Goal: Transaction & Acquisition: Book appointment/travel/reservation

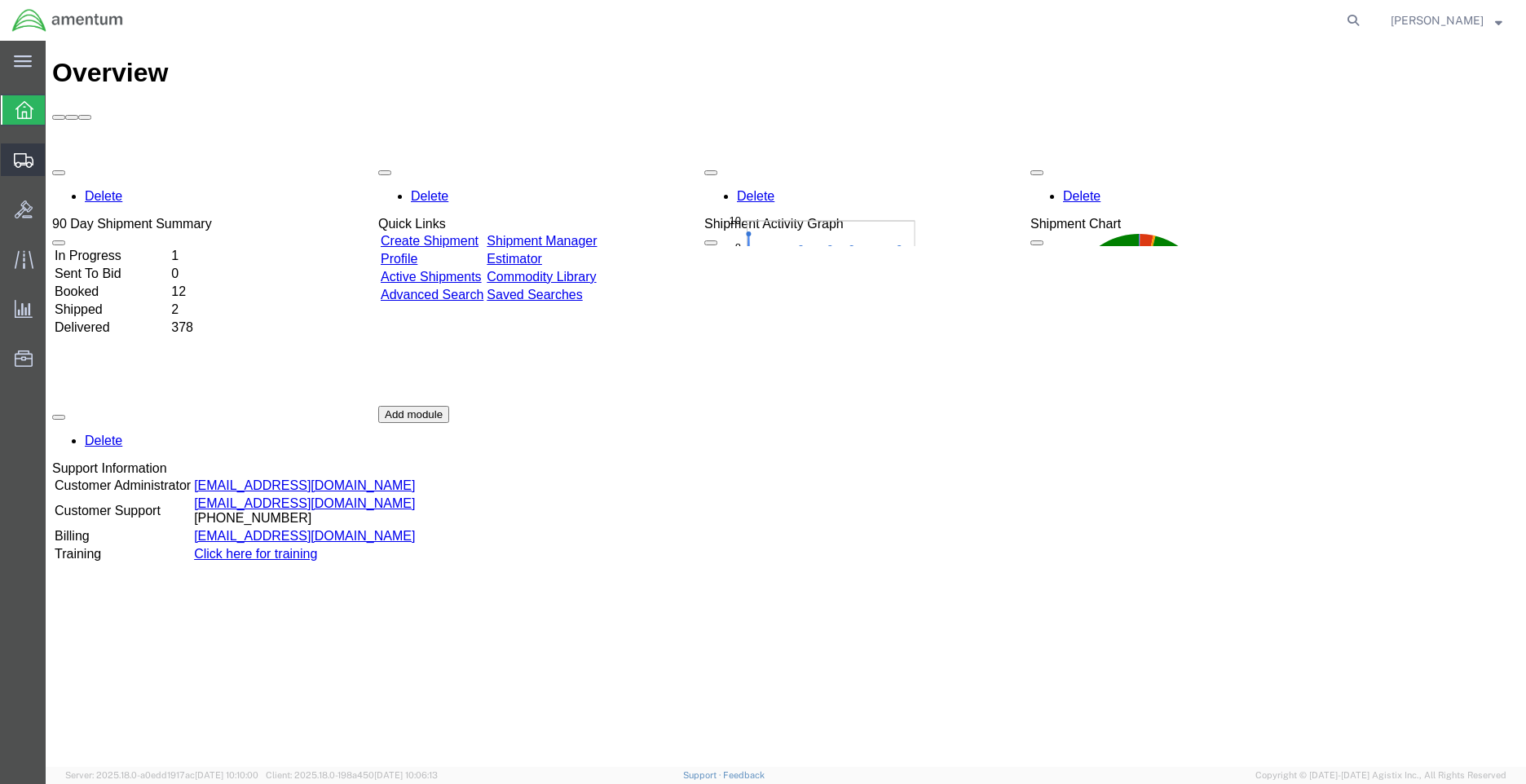
click at [0, 0] on span "Shipment Manager" at bounding box center [0, 0] width 0 height 0
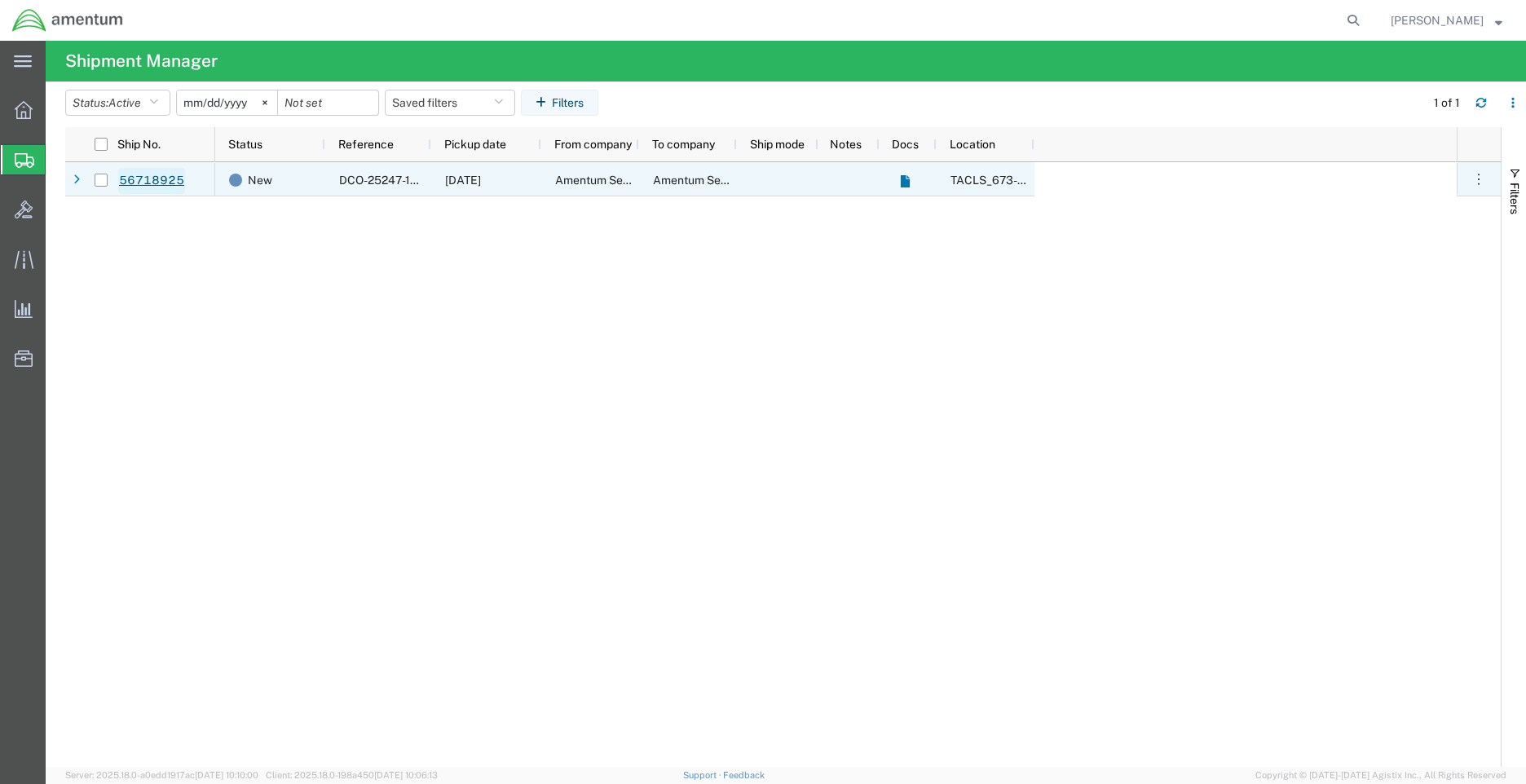
click at [171, 181] on link "56718925" at bounding box center [152, 181] width 67 height 26
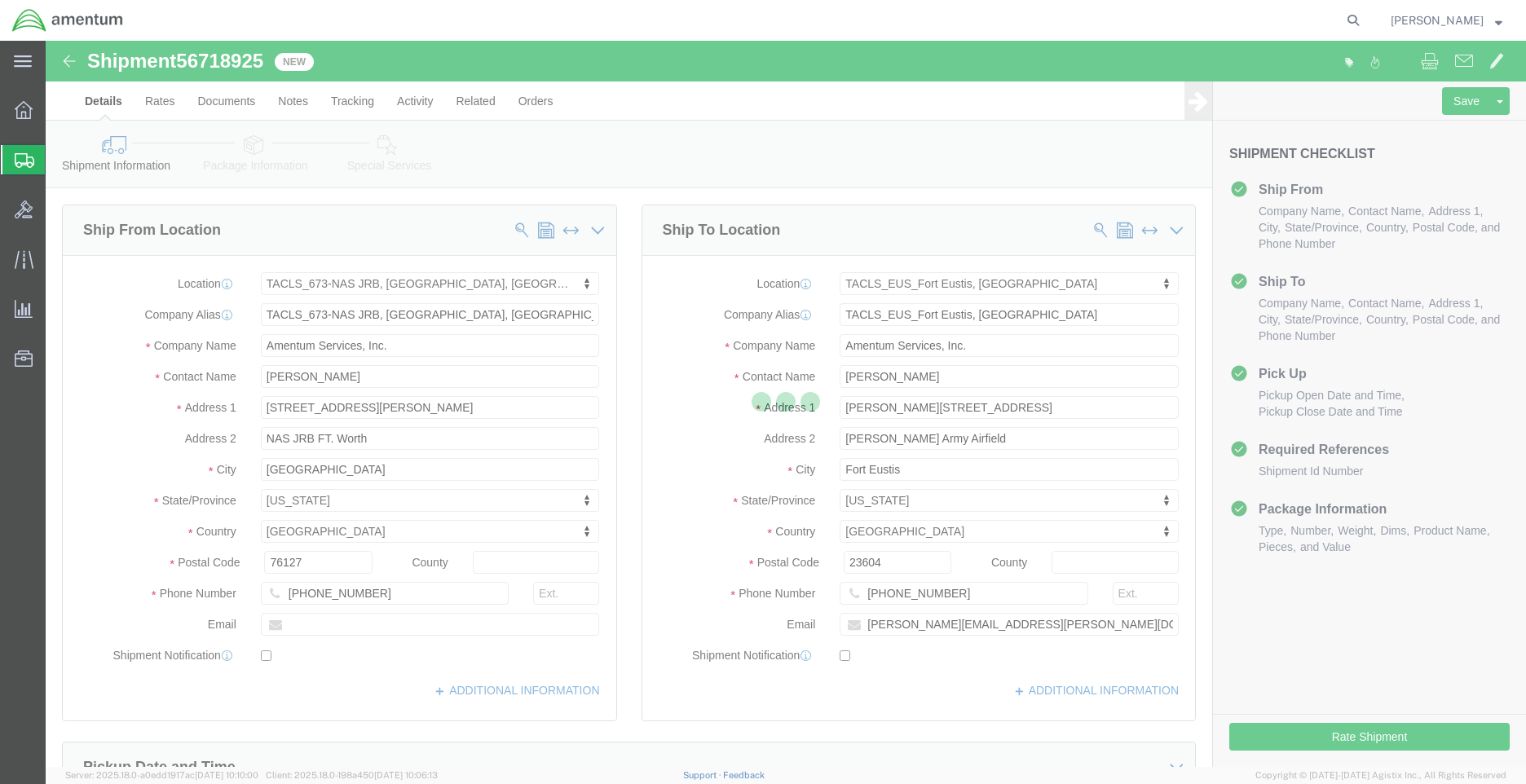
select select "42735"
select select "72491"
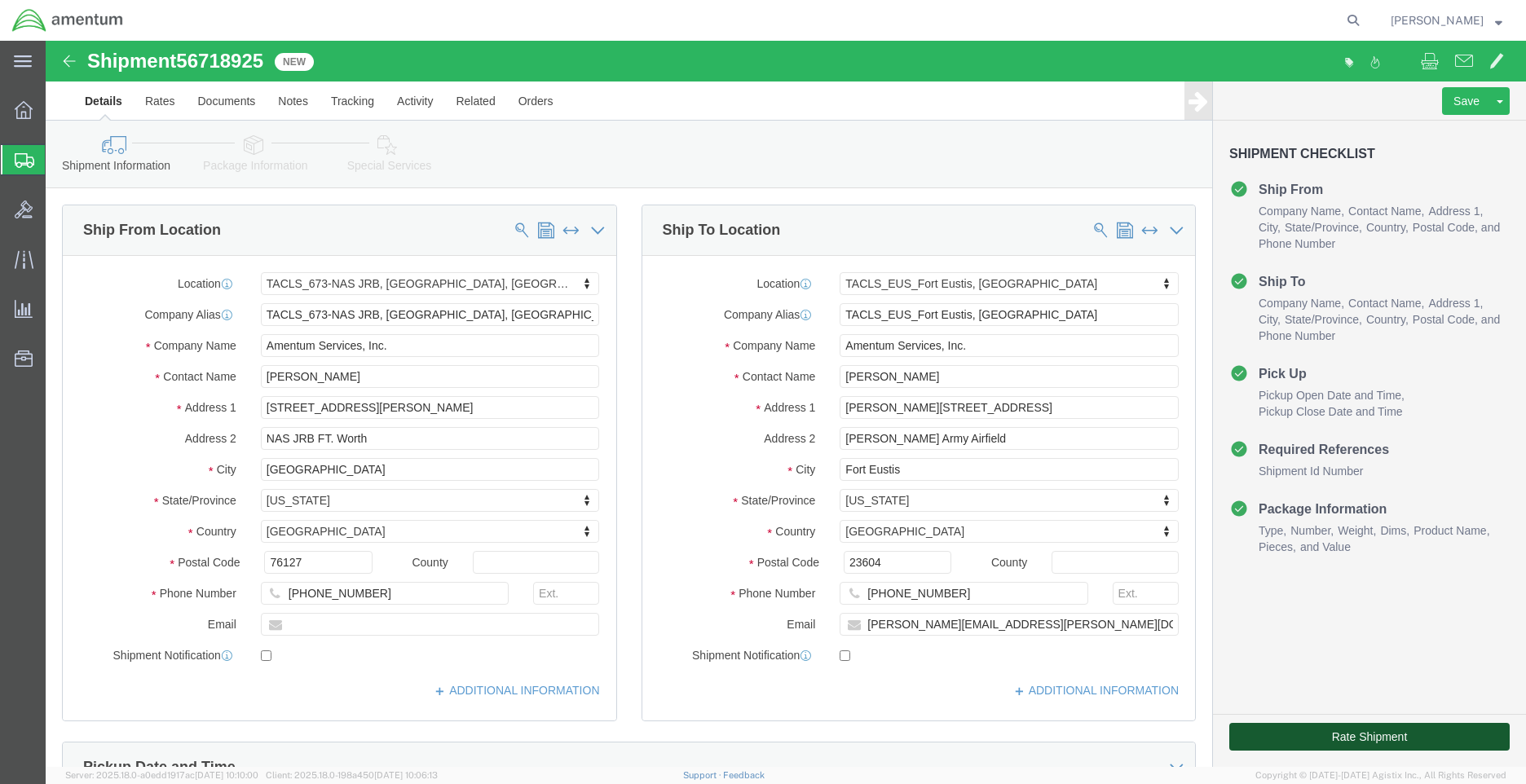
click button "Rate Shipment"
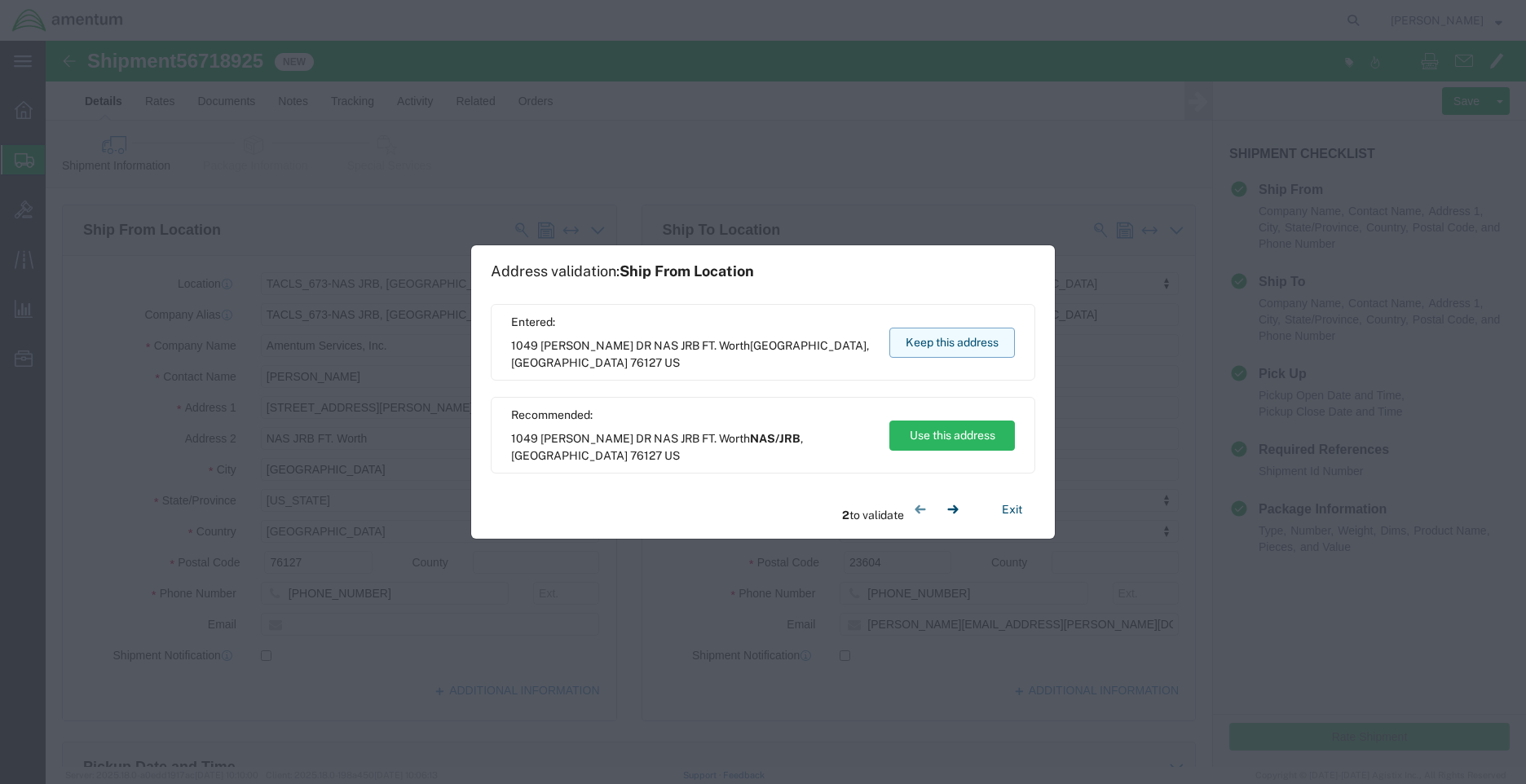
click at [967, 345] on button "Keep this address" at bounding box center [953, 342] width 126 height 30
click at [970, 343] on button "Keep this address" at bounding box center [953, 342] width 126 height 30
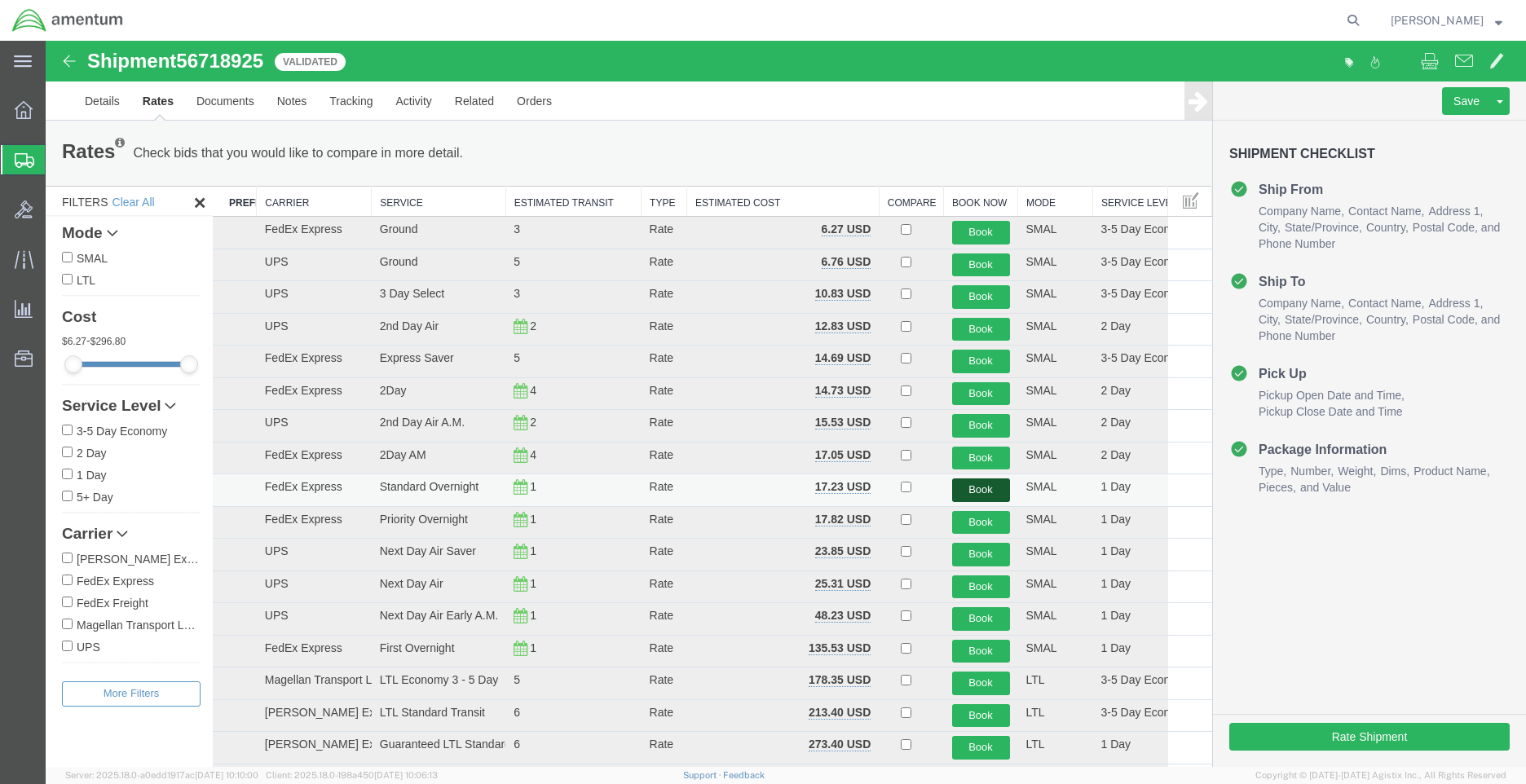
click at [963, 488] on button "Book" at bounding box center [981, 490] width 58 height 24
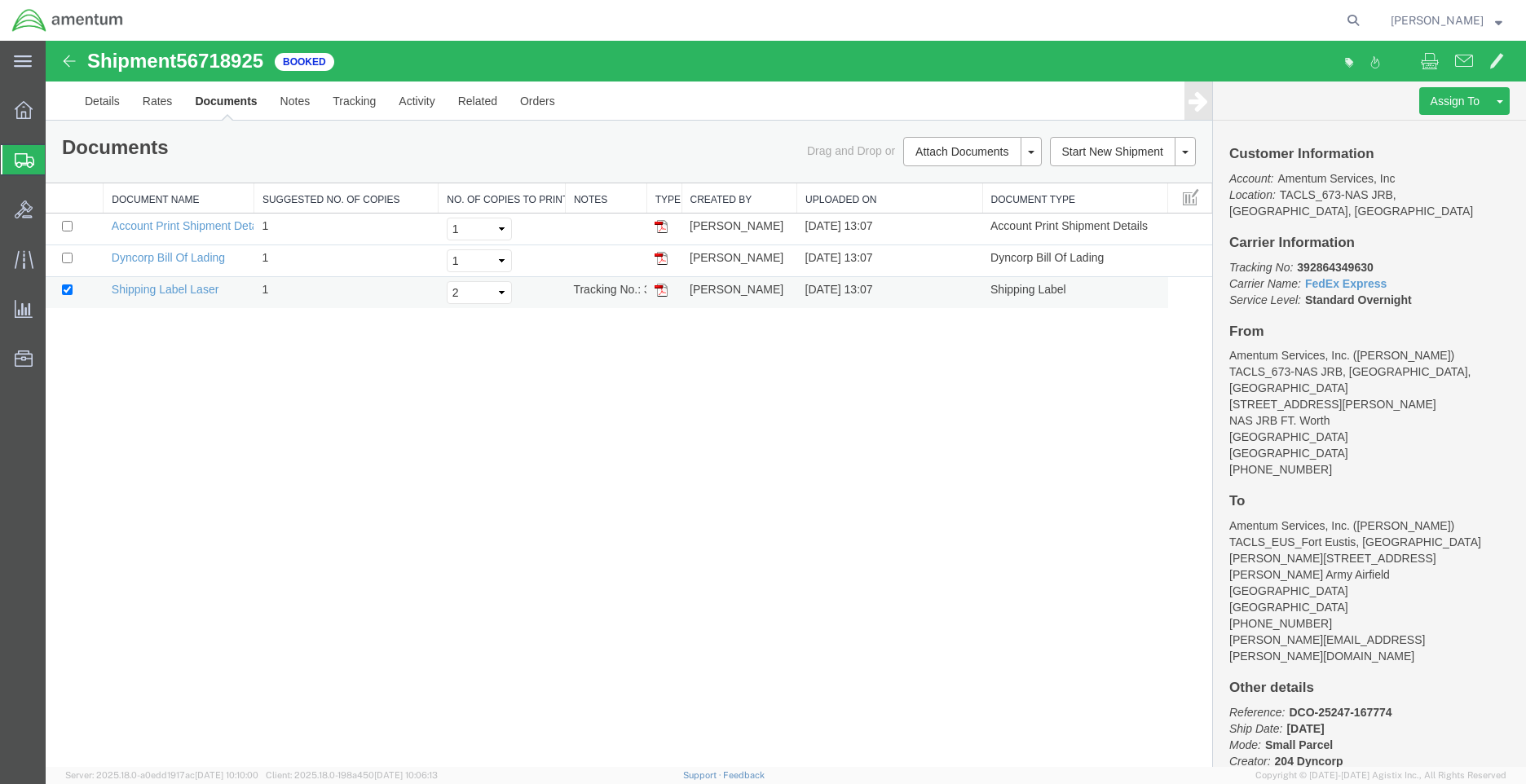
click at [663, 287] on img at bounding box center [661, 290] width 13 height 13
